Goal: Navigation & Orientation: Understand site structure

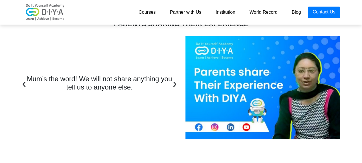
scroll to position [1918, 0]
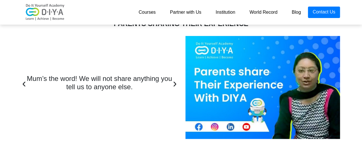
click at [150, 9] on link "Courses" at bounding box center [146, 12] width 31 height 11
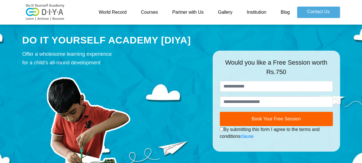
click at [195, 15] on link "Partner with Us" at bounding box center [187, 12] width 45 height 11
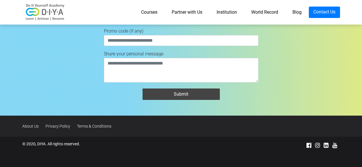
scroll to position [2102, 0]
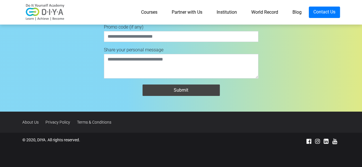
click at [221, 11] on link "Institution" at bounding box center [226, 12] width 35 height 11
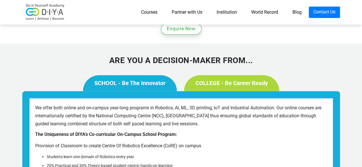
scroll to position [414, 0]
